Goal: Information Seeking & Learning: Check status

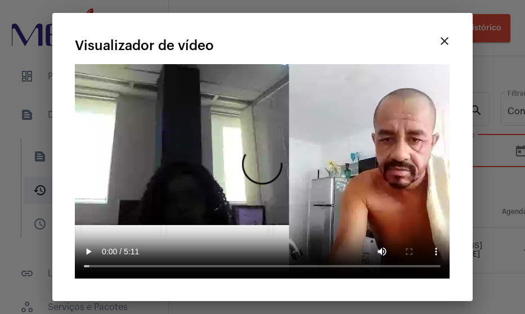
scroll to position [28, 705]
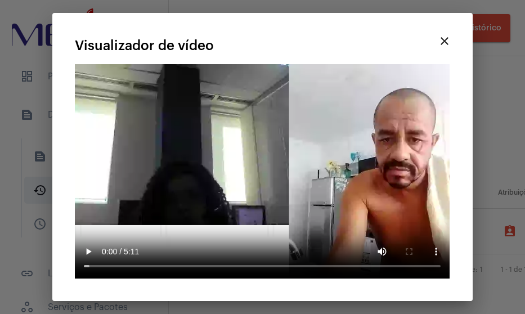
click at [449, 51] on button "close" at bounding box center [444, 41] width 23 height 23
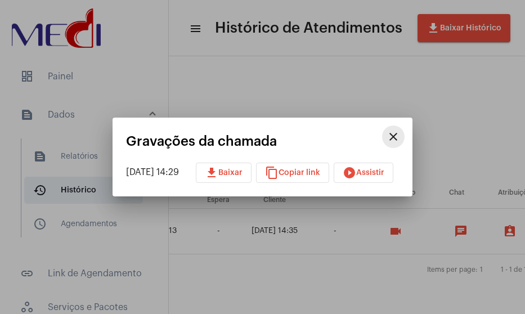
click at [400, 133] on mat-icon "close" at bounding box center [394, 137] width 14 height 14
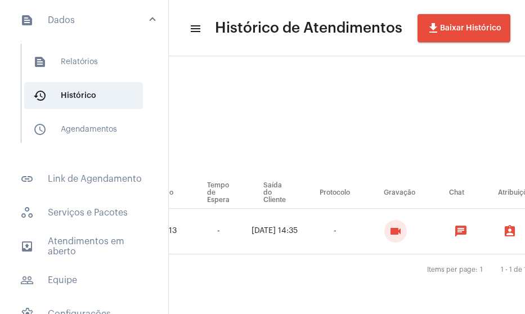
scroll to position [113, 0]
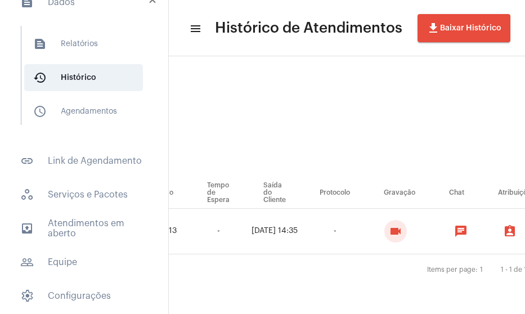
click at [86, 14] on mat-expansion-panel-header "text_snippet_outlined Dados" at bounding box center [88, 2] width 162 height 36
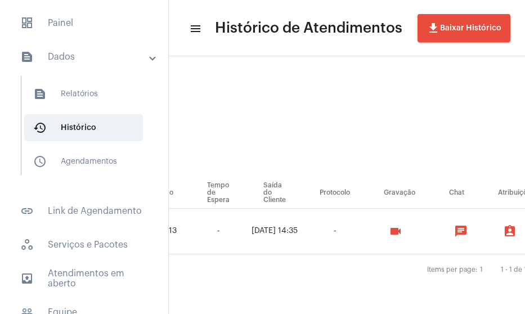
scroll to position [53, 0]
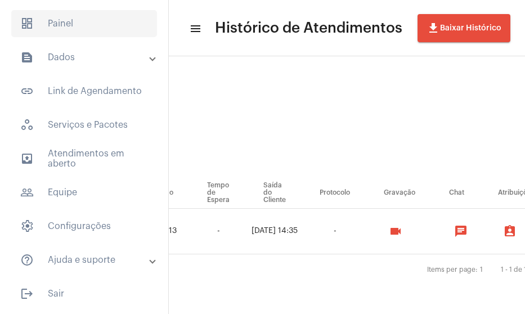
click at [93, 26] on span "dashboard Painel" at bounding box center [84, 23] width 146 height 27
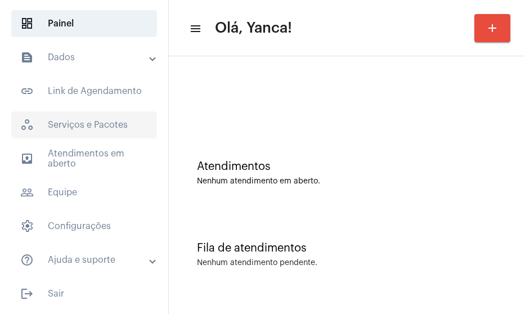
click at [78, 120] on span "workspaces_outlined Serviços e Pacotes" at bounding box center [84, 124] width 146 height 27
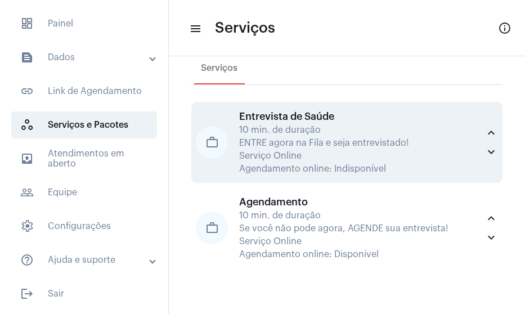
scroll to position [37, 0]
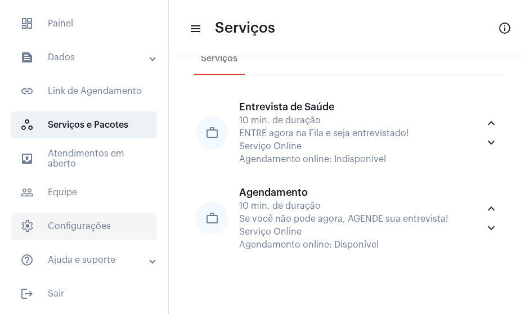
click at [88, 224] on span "settings Configurações" at bounding box center [84, 226] width 146 height 27
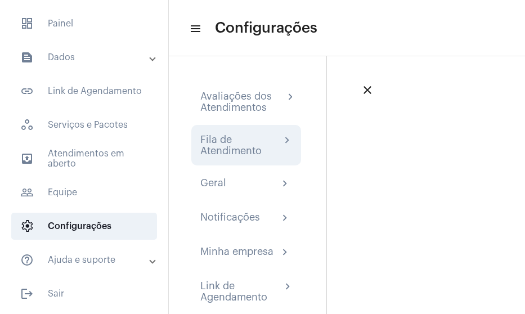
click at [249, 136] on div "Fila de Atendimento" at bounding box center [240, 145] width 80 height 23
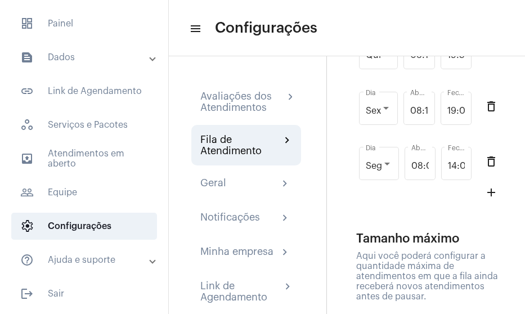
scroll to position [394, 0]
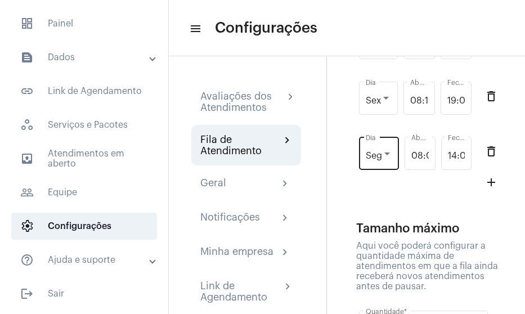
click at [380, 170] on div "Seg Dia" at bounding box center [379, 152] width 26 height 35
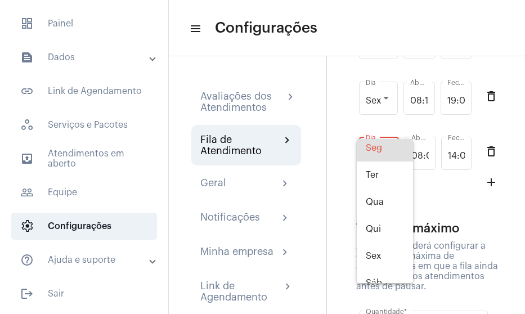
scroll to position [45, 0]
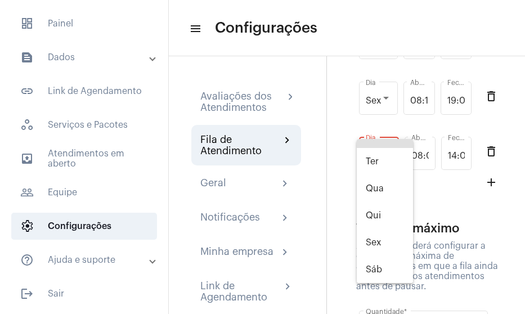
click at [340, 225] on div at bounding box center [262, 157] width 525 height 314
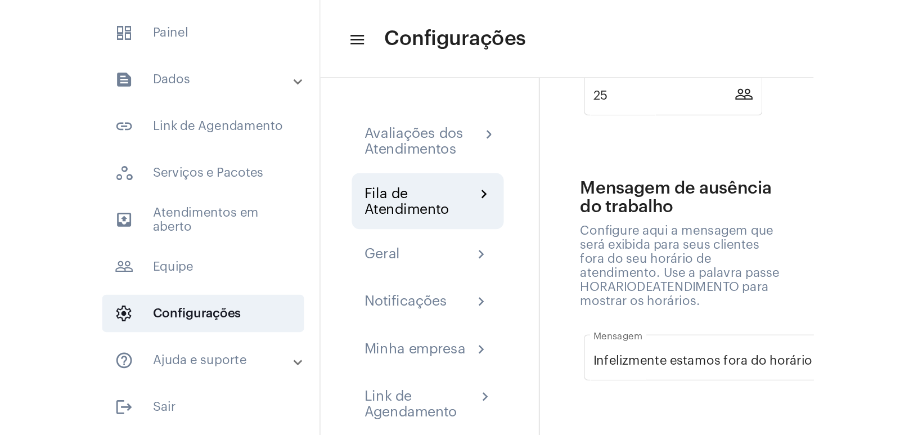
scroll to position [688, 0]
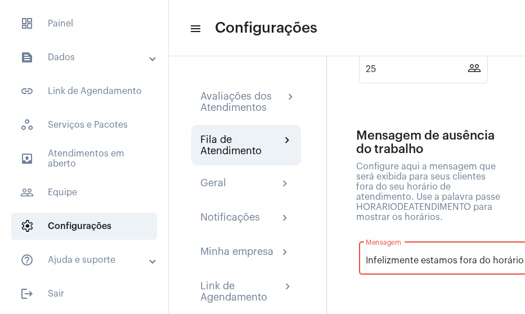
click at [454, 264] on input "Infelizmente estamos fora do horário de atendimento. Estamos disponíveis nestes…" at bounding box center [500, 260] width 268 height 10
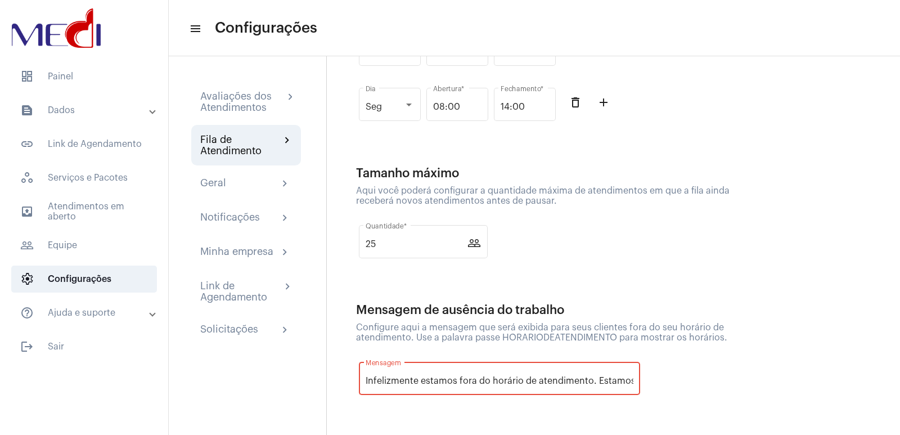
scroll to position [0, 0]
drag, startPoint x: 599, startPoint y: 375, endPoint x: 611, endPoint y: 378, distance: 12.1
click at [525, 313] on div "Infelizmente estamos fora do horário de atendimento. Estamos disponíveis nestes…" at bounding box center [500, 377] width 268 height 35
click at [525, 313] on input "Infelizmente estamos fora do horário de atendimento. Estamos disponíveis nestes…" at bounding box center [500, 381] width 268 height 10
drag, startPoint x: 629, startPoint y: 379, endPoint x: 676, endPoint y: 372, distance: 47.3
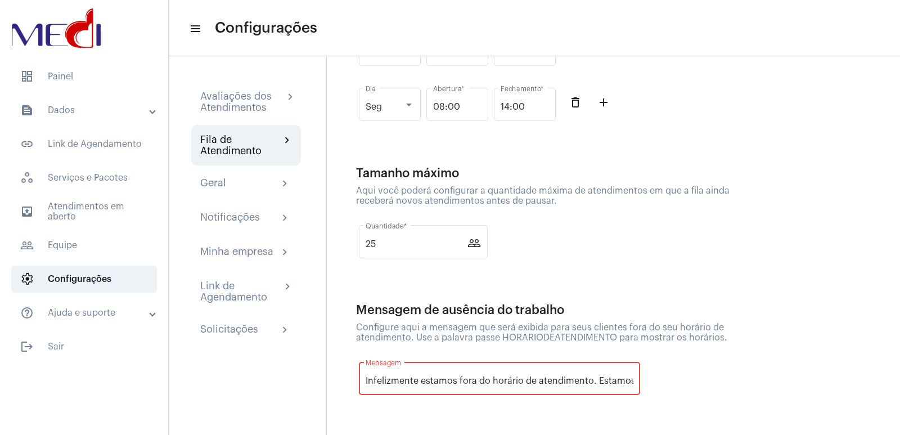
click at [525, 313] on div "Mensagem de ausência do trabalho Configure aqui a mensagem que será exibida par…" at bounding box center [553, 357] width 394 height 109
click at [498, 313] on div "Infelizmente estamos fora do horário de atendimento. Estamos disponíveis nestes…" at bounding box center [500, 377] width 268 height 35
click at [496, 313] on div "Infelizmente estamos fora do horário de atendimento. Estamos disponíveis nestes…" at bounding box center [500, 377] width 268 height 35
click at [525, 313] on div "Infelizmente estamos fora do horário de atendimento. Estamos disponíveis nestes…" at bounding box center [500, 377] width 268 height 35
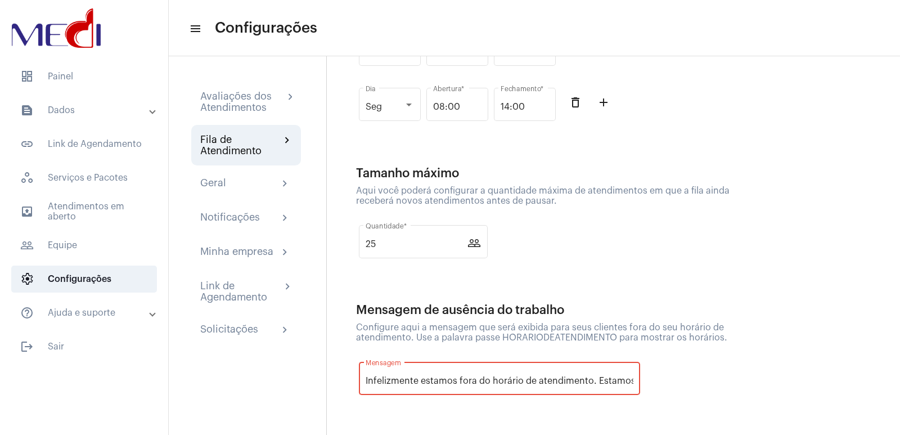
click at [525, 313] on div "Mensagem de ausência do trabalho Configure aqui a mensagem que será exibida par…" at bounding box center [553, 357] width 394 height 109
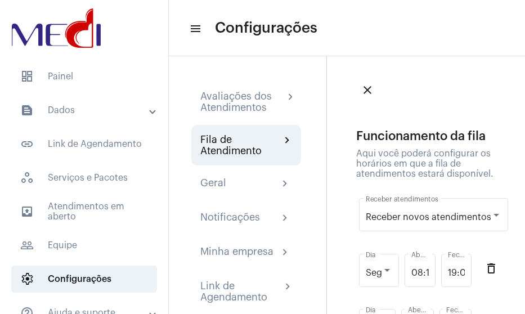
click at [109, 115] on mat-panel-title "text_snippet_outlined Dados" at bounding box center [85, 111] width 130 height 14
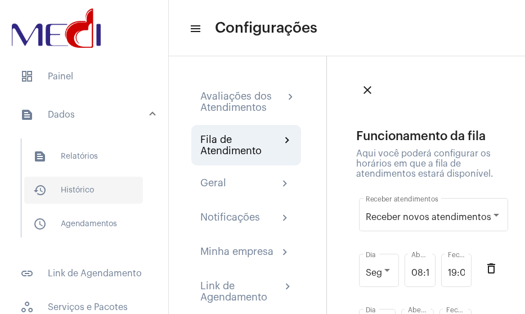
click at [93, 201] on span "history_outlined Histórico" at bounding box center [83, 190] width 119 height 27
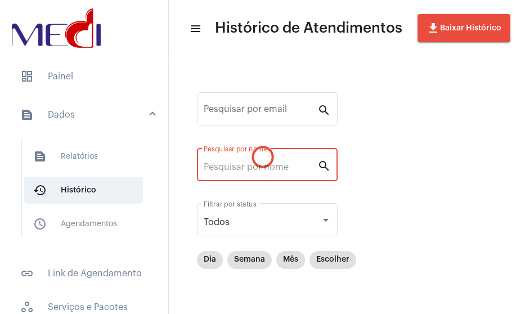
click at [255, 163] on input "Pesquisar por nome" at bounding box center [261, 167] width 114 height 10
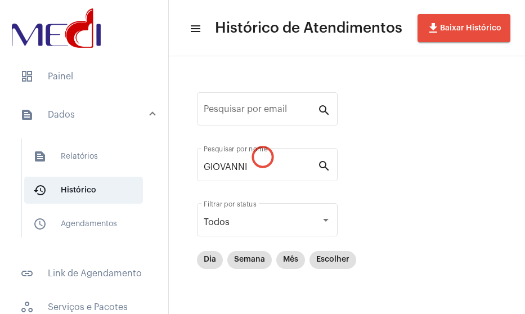
click at [339, 224] on div "Pesquisar por email search [PERSON_NAME] por nome search Todos Filtrar por stat…" at bounding box center [347, 212] width 334 height 288
click at [324, 223] on div at bounding box center [326, 220] width 10 height 9
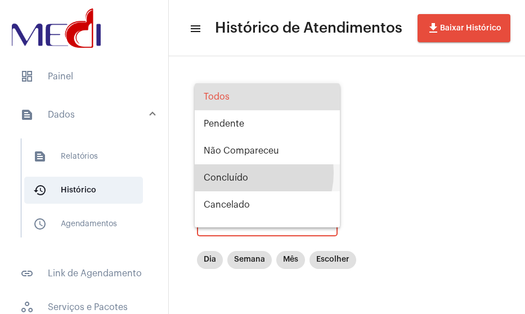
click at [246, 173] on span "Concluído" at bounding box center [267, 177] width 127 height 27
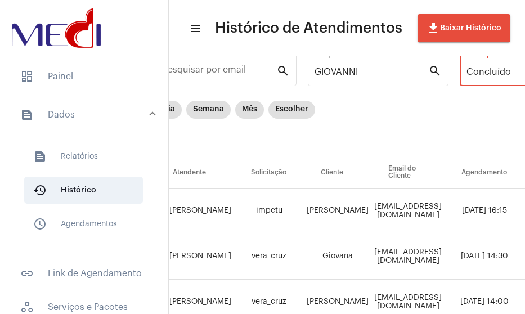
scroll to position [0, 41]
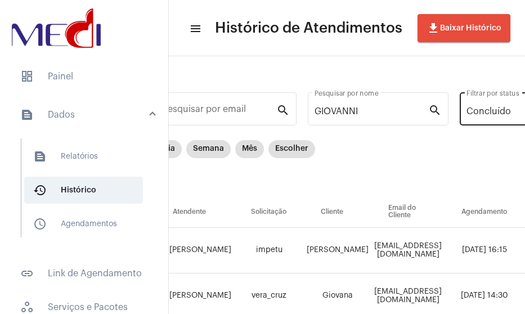
click at [489, 118] on div "Concluído Filtrar por status" at bounding box center [530, 107] width 127 height 35
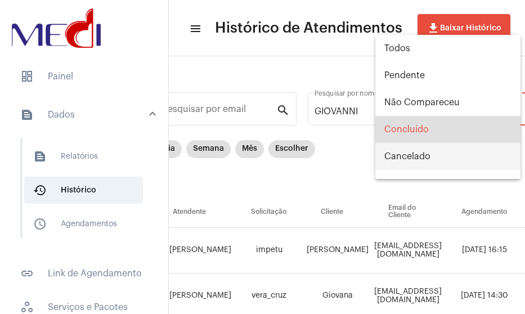
scroll to position [18, 0]
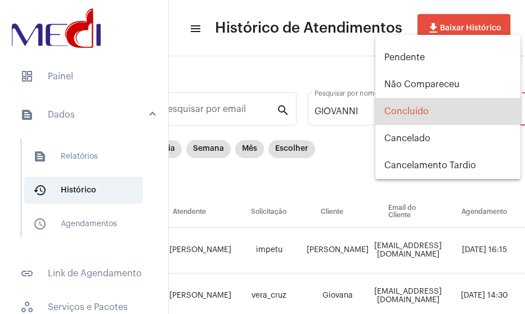
click at [416, 111] on span "Concluído" at bounding box center [447, 111] width 127 height 27
drag, startPoint x: 328, startPoint y: 192, endPoint x: 313, endPoint y: 84, distance: 109.7
click at [325, 191] on div at bounding box center [262, 157] width 525 height 314
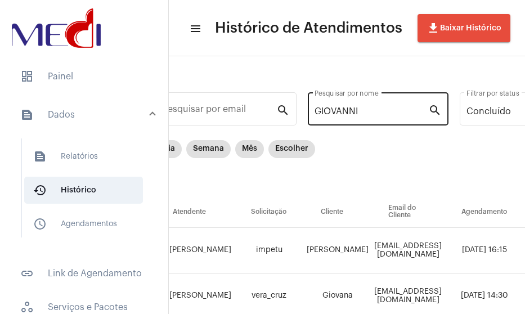
click at [361, 105] on div "[PERSON_NAME] por nome" at bounding box center [372, 107] width 114 height 35
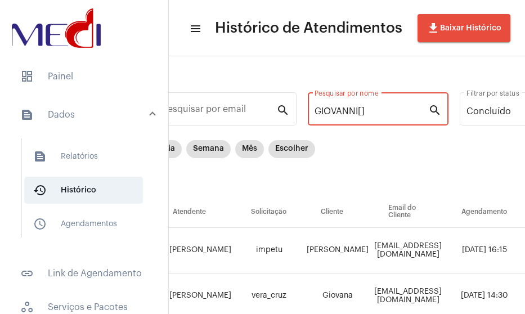
scroll to position [0, 0]
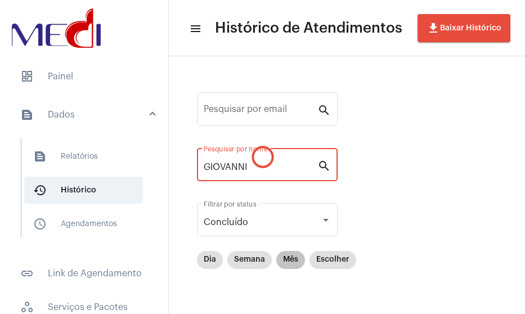
type input "GIOVANNI"
click at [295, 261] on mat-chip "Mês" at bounding box center [290, 260] width 29 height 18
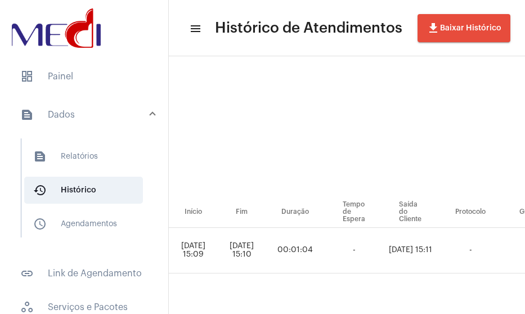
scroll to position [0, 805]
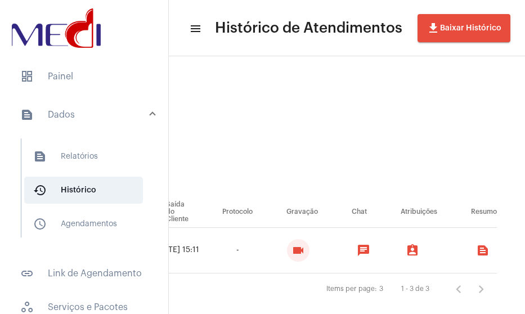
click at [292, 252] on mat-icon "videocam" at bounding box center [299, 251] width 14 height 14
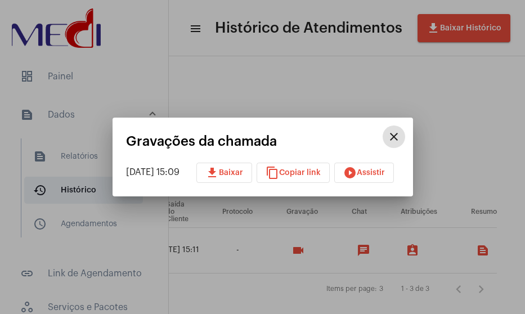
click at [375, 179] on button "play_circle_filled Assistir" at bounding box center [364, 173] width 60 height 20
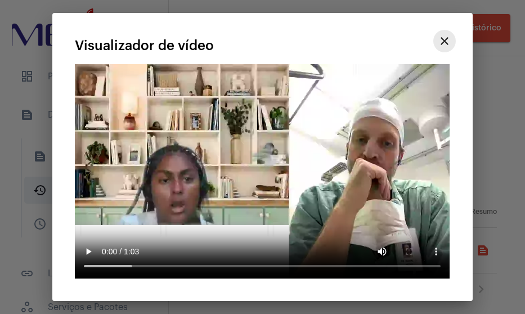
click at [451, 52] on button "close" at bounding box center [444, 41] width 23 height 23
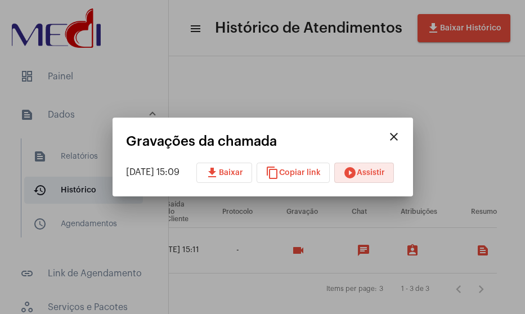
click at [279, 176] on mat-icon "content_copy" at bounding box center [273, 173] width 14 height 14
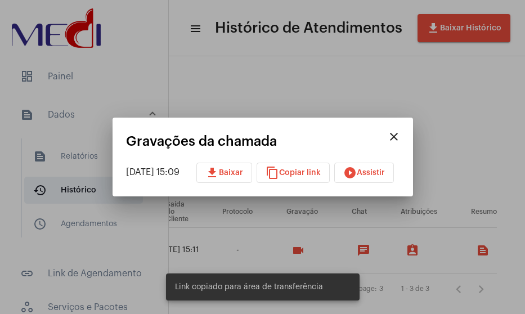
click at [459, 122] on div at bounding box center [262, 157] width 525 height 314
